Goal: Task Accomplishment & Management: Manage account settings

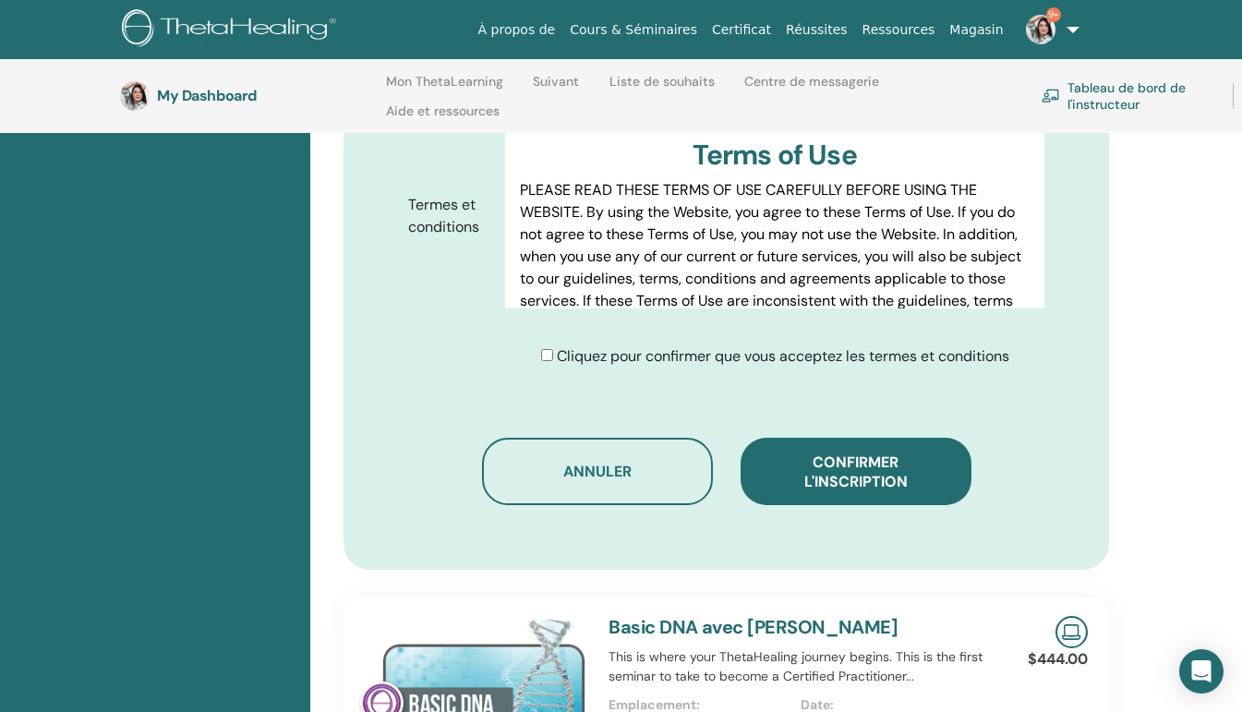
scroll to position [378, 0]
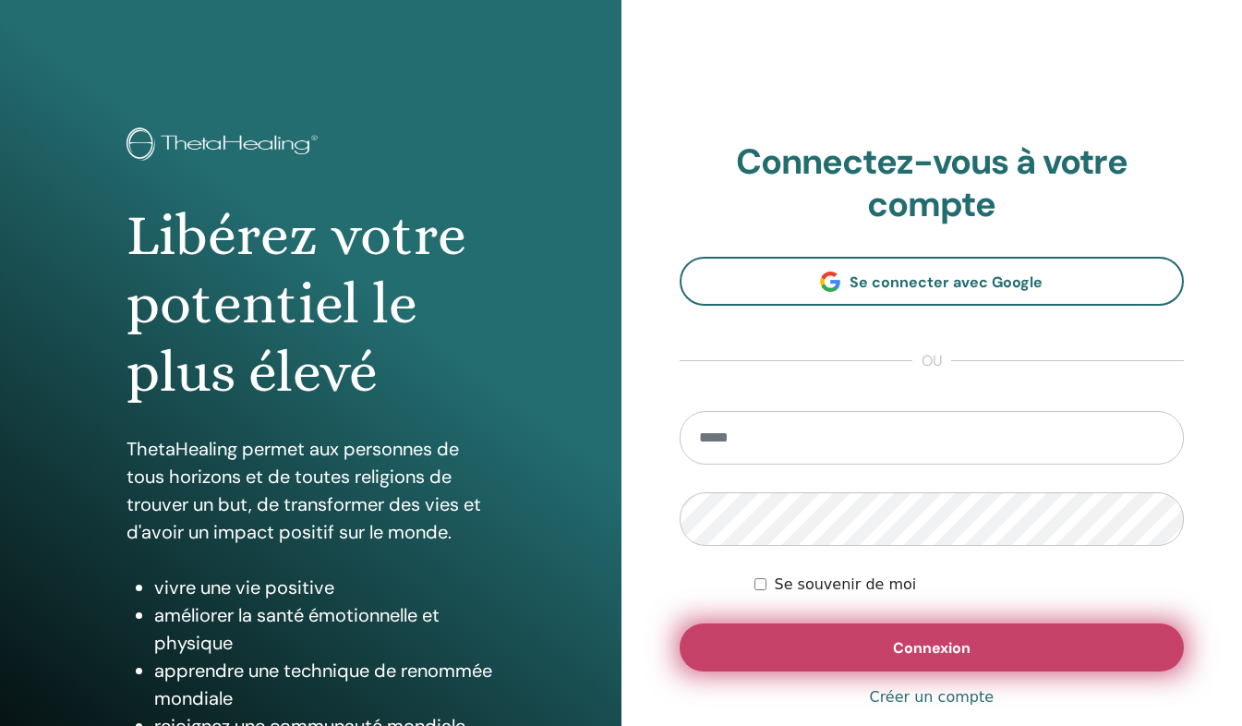
type input "**********"
click at [860, 631] on button "Connexion" at bounding box center [932, 647] width 505 height 48
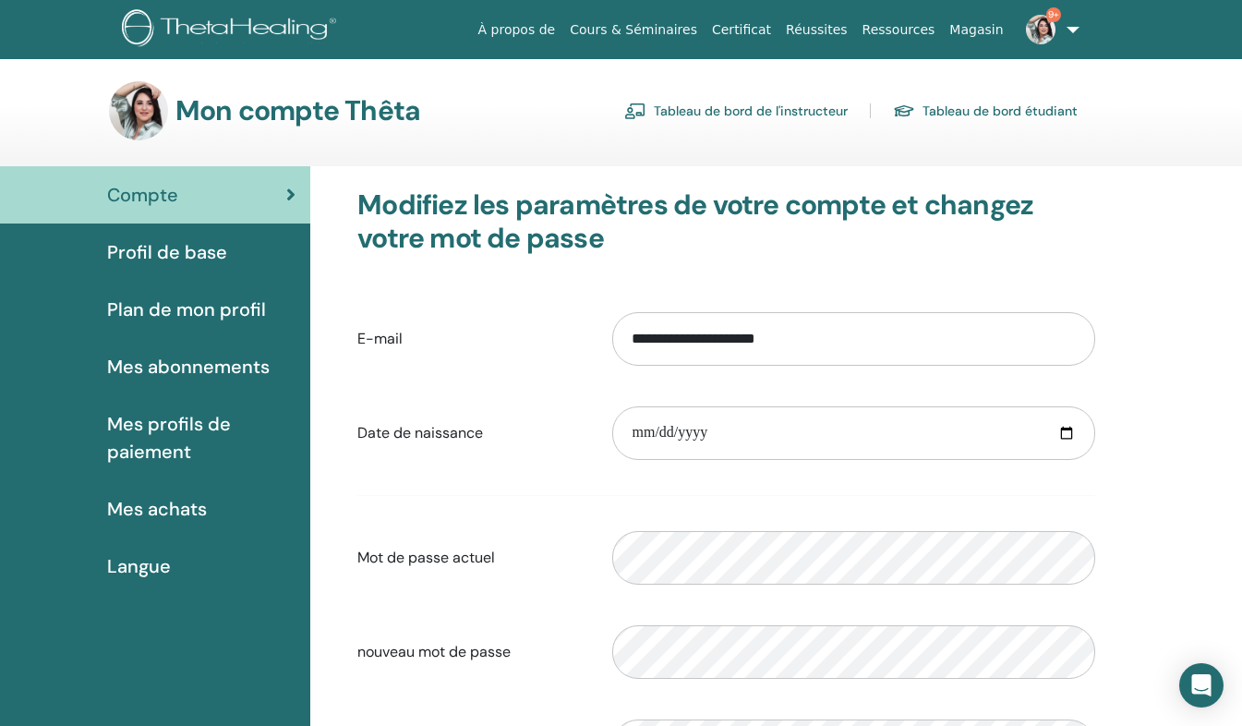
click at [733, 111] on link "Tableau de bord de l'instructeur" at bounding box center [736, 111] width 224 height 30
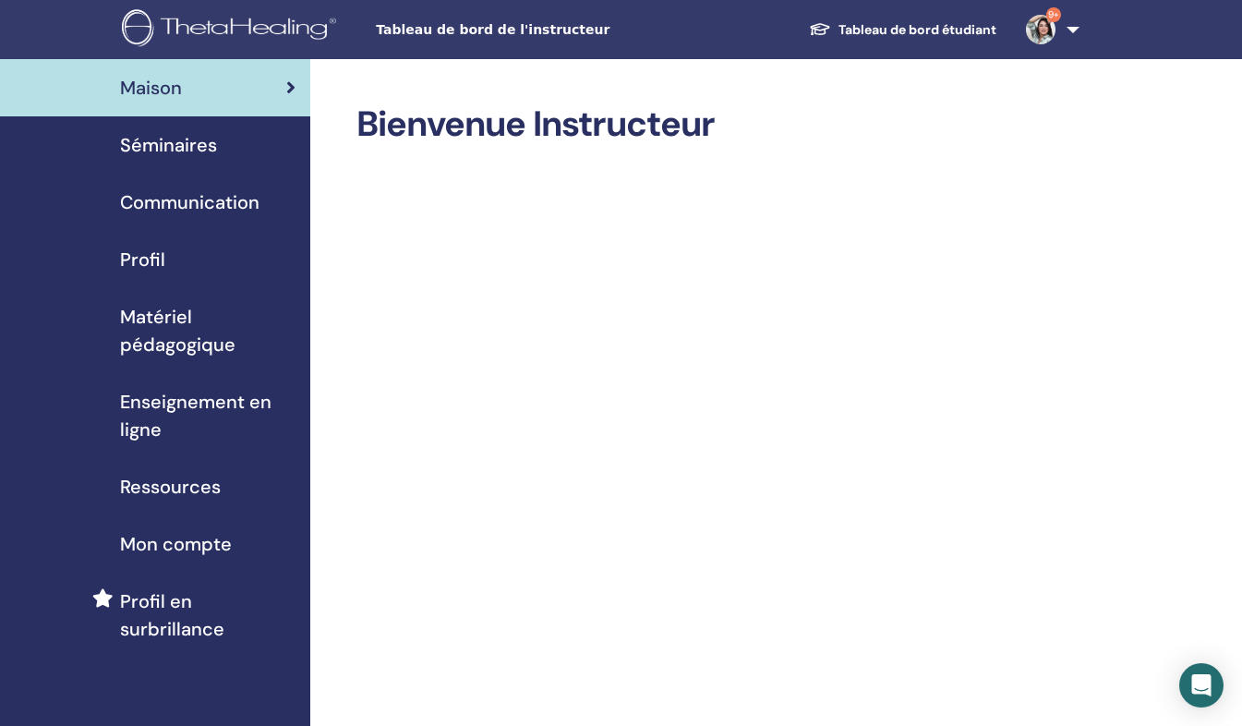
click at [235, 131] on div "Séminaires" at bounding box center [155, 145] width 281 height 28
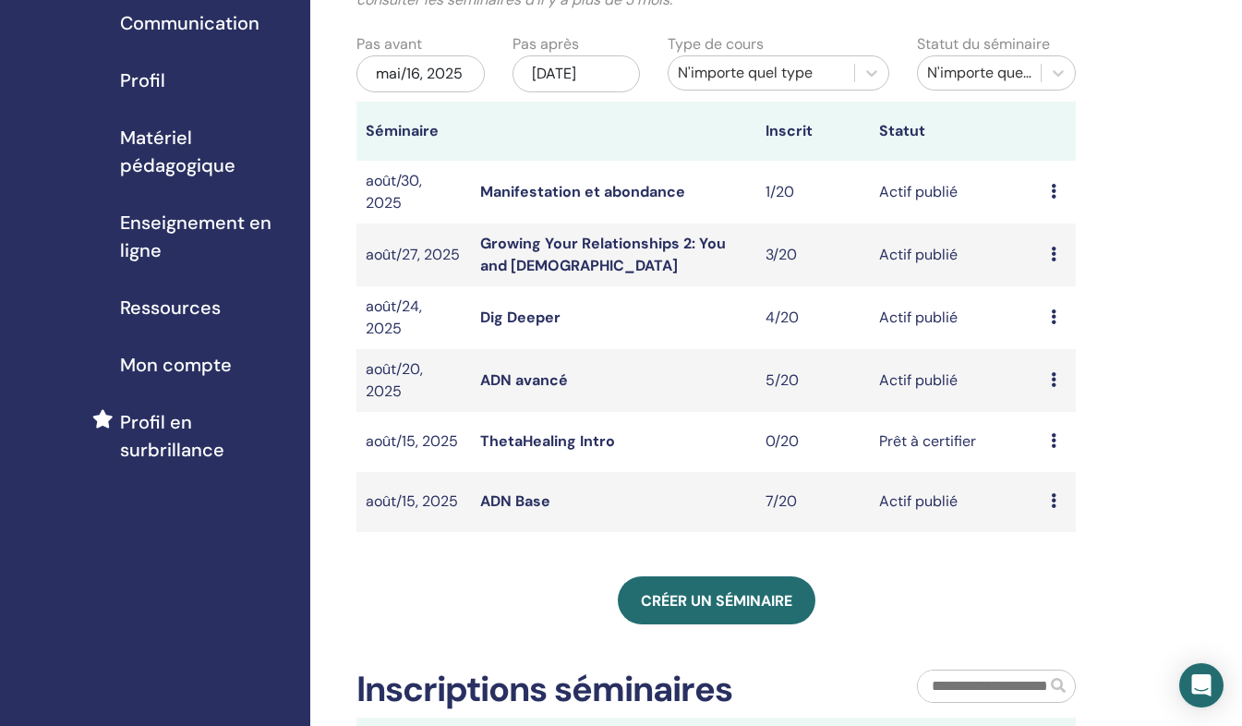
scroll to position [250, 0]
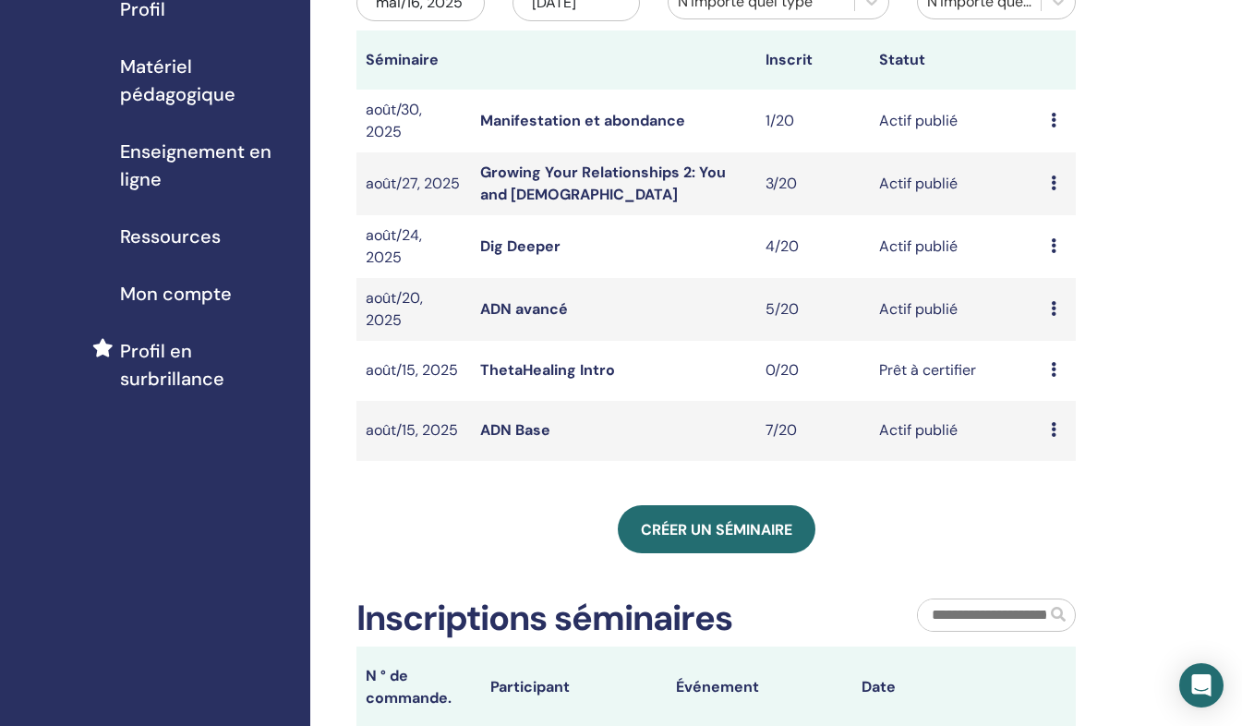
click at [1051, 437] on icon at bounding box center [1054, 429] width 6 height 15
click at [1050, 511] on link "Participants" at bounding box center [1061, 519] width 82 height 19
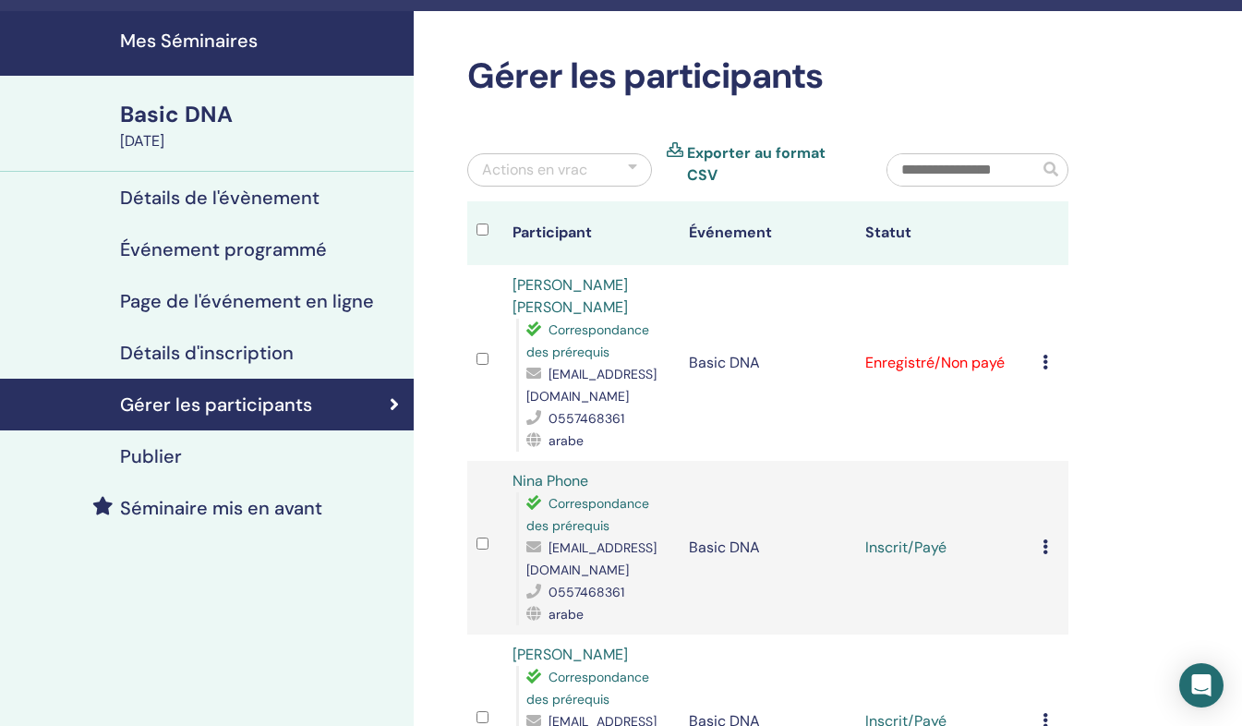
scroll to position [56, 0]
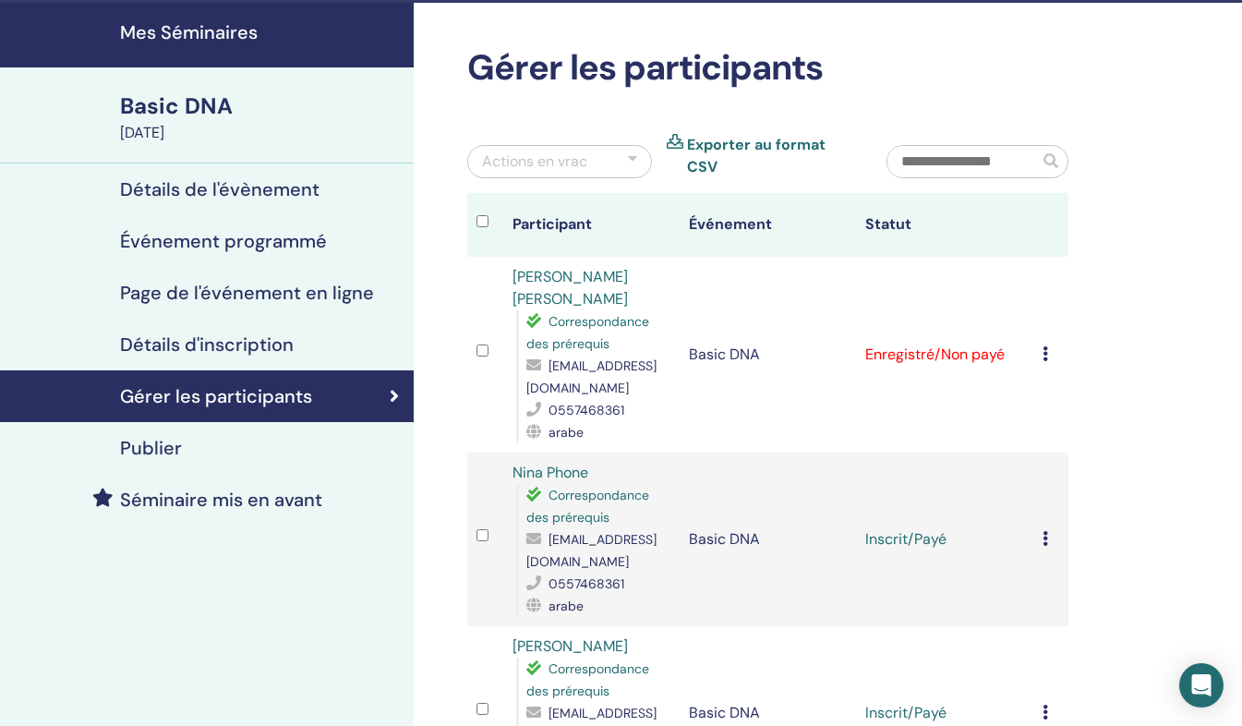
click at [1049, 344] on div "Annuler l'inscription Ne pas certifier automatiquement Marquer comme payé Marqu…" at bounding box center [1051, 355] width 17 height 22
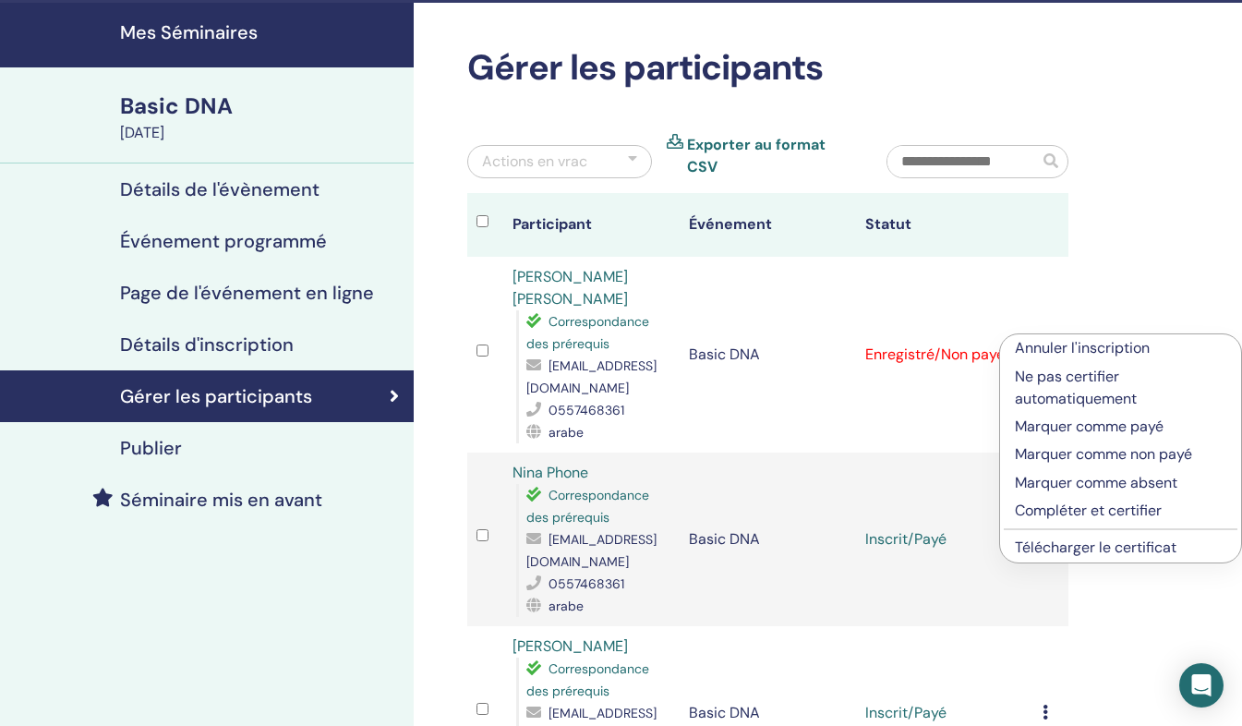
click at [1065, 428] on p "Marquer comme payé" at bounding box center [1121, 427] width 212 height 22
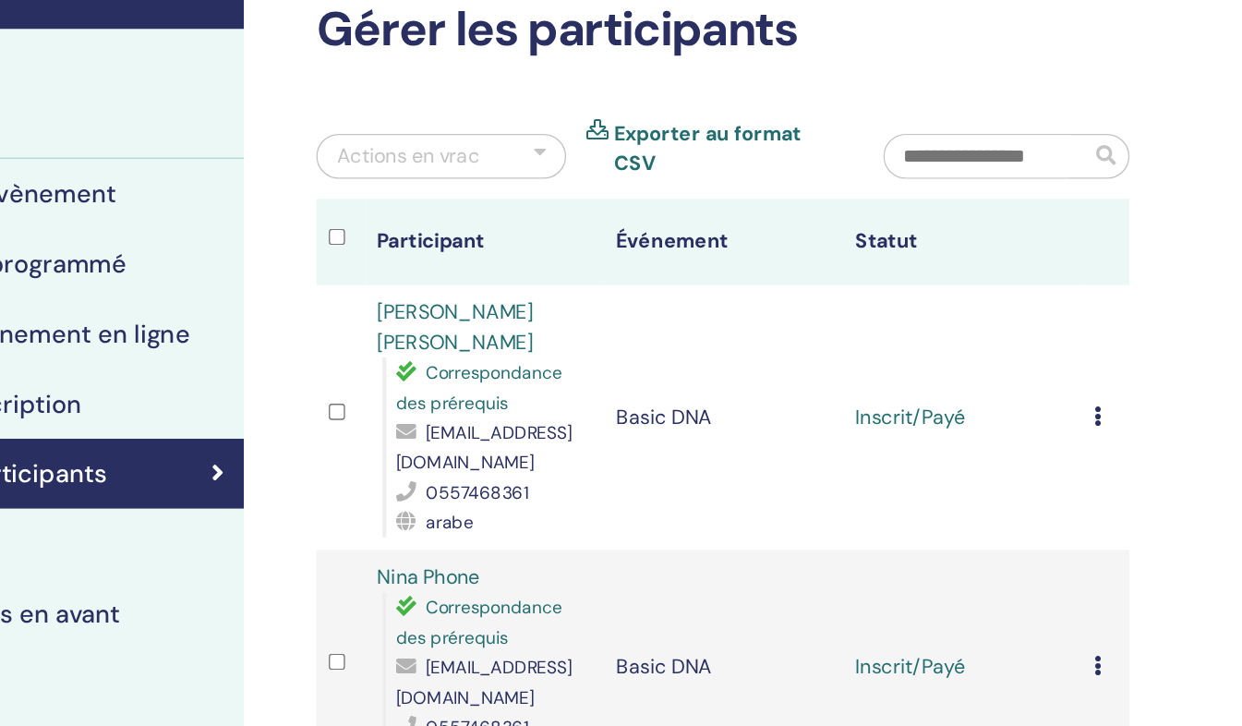
click at [1050, 585] on div "Annuler l'inscription Ne pas certifier automatiquement Marquer comme payé Marqu…" at bounding box center [1051, 596] width 17 height 22
click at [1098, 576] on p "Annuler l'inscription" at bounding box center [1121, 582] width 211 height 22
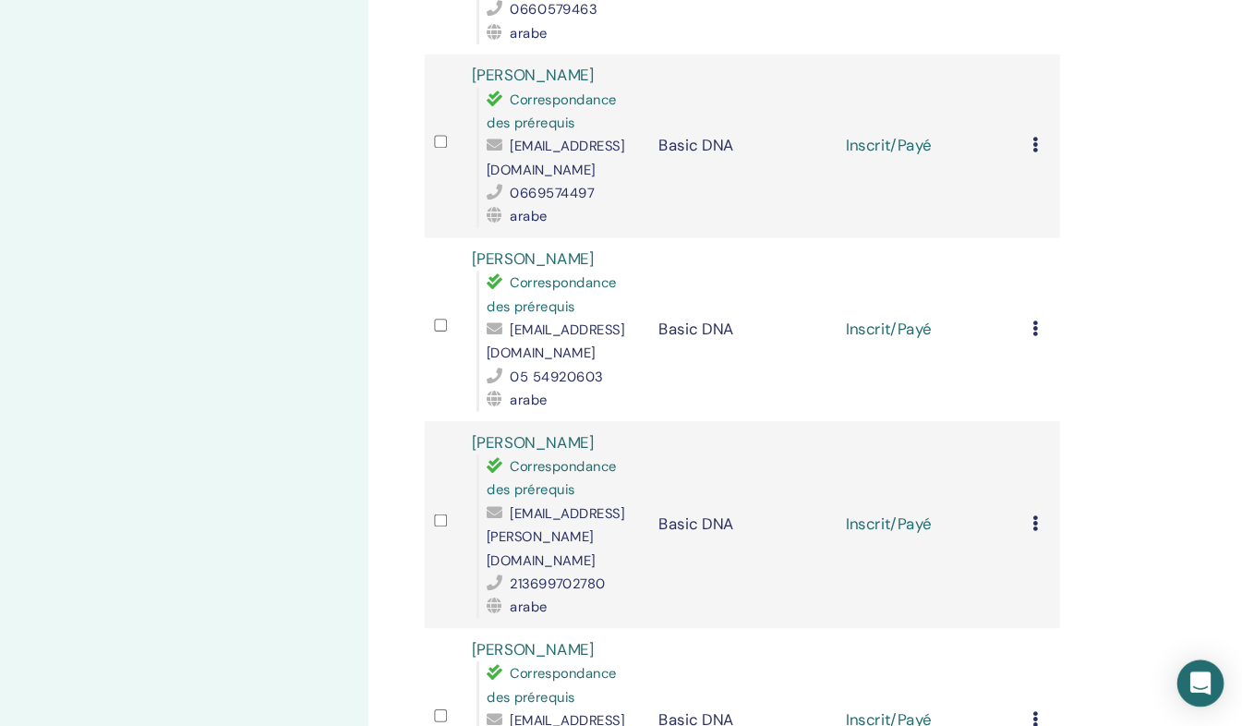
scroll to position [766, 0]
